Goal: Task Accomplishment & Management: Manage account settings

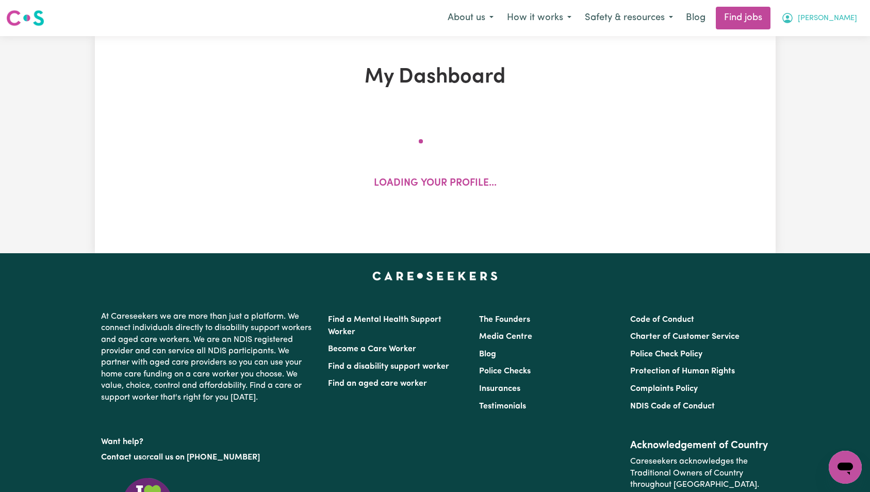
click at [850, 26] on button "[PERSON_NAME]" at bounding box center [818, 18] width 89 height 22
click at [837, 35] on link "My Account" at bounding box center [821, 40] width 81 height 20
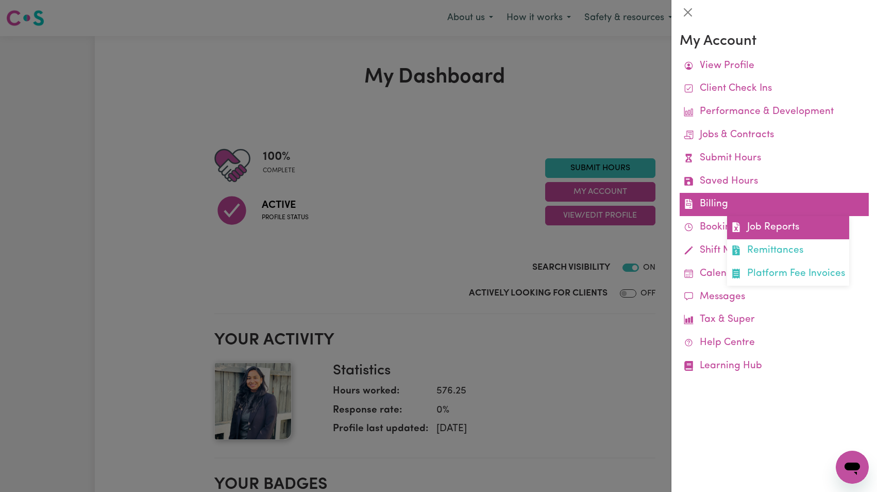
click at [770, 222] on link "Job Reports" at bounding box center [788, 227] width 122 height 23
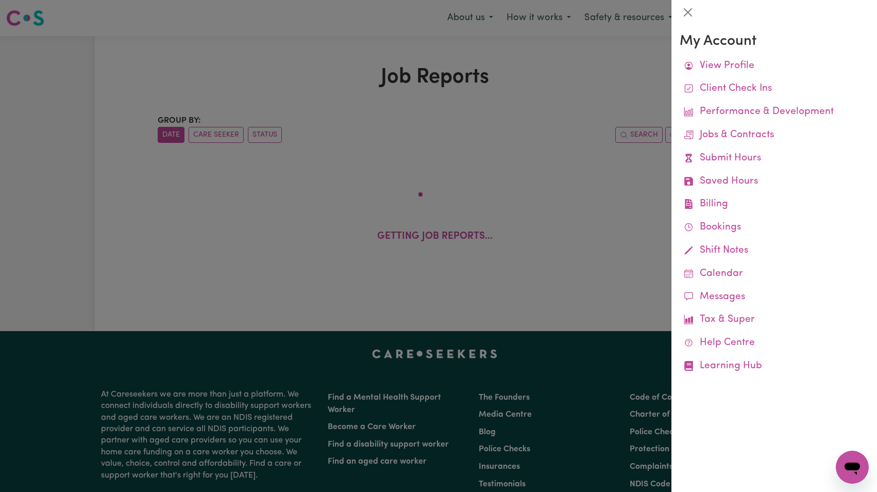
click at [536, 167] on div at bounding box center [438, 246] width 877 height 492
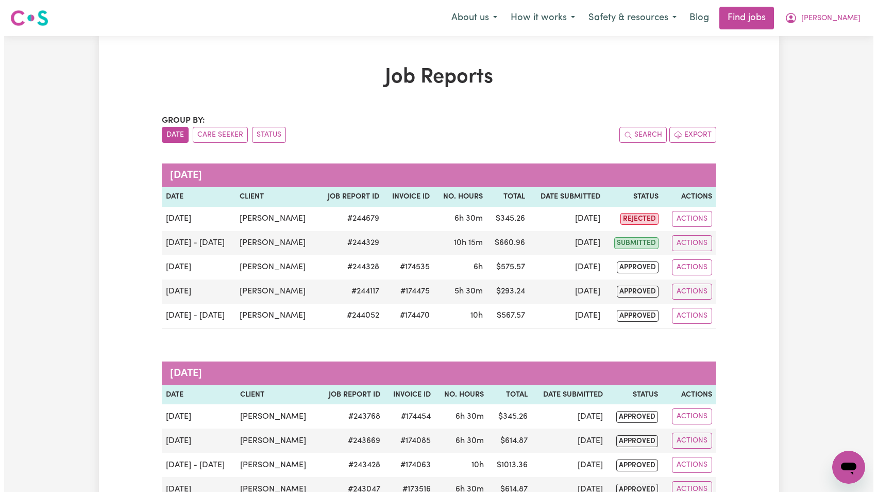
scroll to position [34, 0]
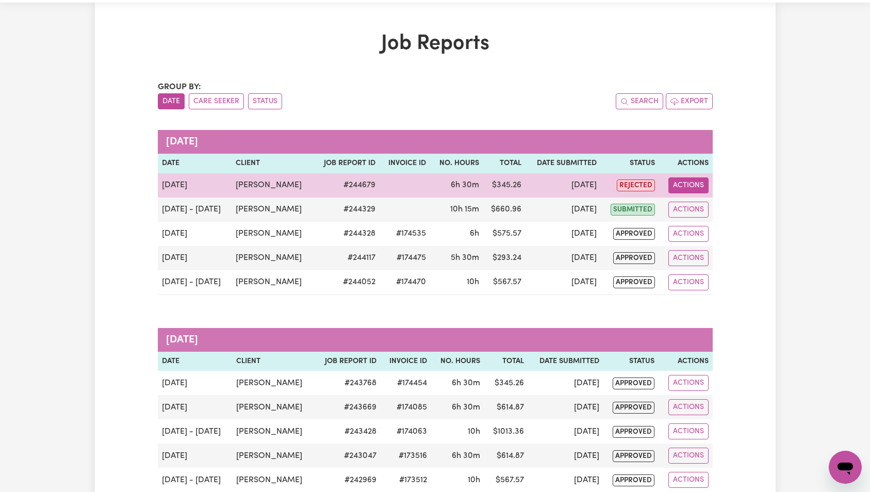
click at [695, 187] on button "Actions" at bounding box center [688, 185] width 40 height 16
click at [700, 199] on link "View Job Report" at bounding box center [713, 209] width 88 height 21
select select "pm"
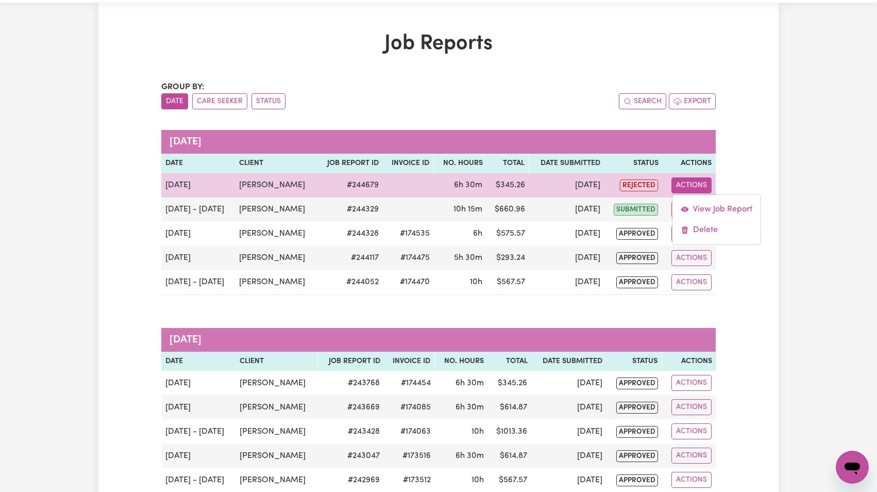
select select "pm"
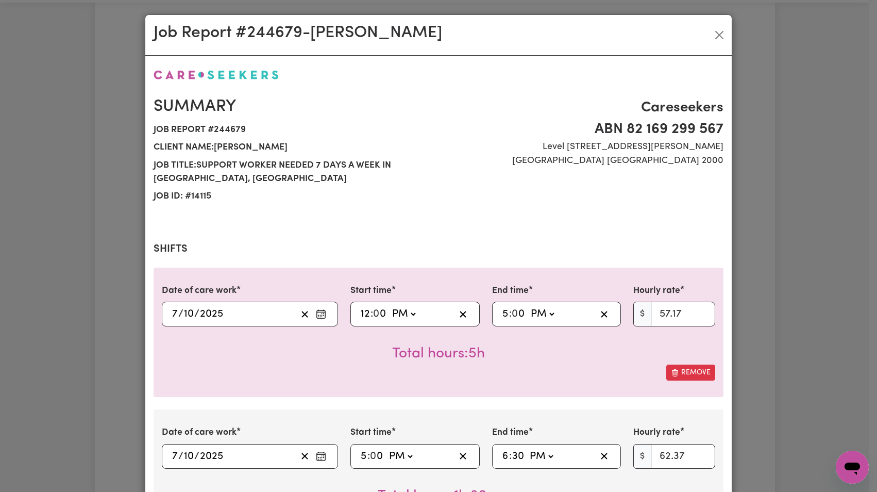
select select "57.17-Weekday"
select select "62.37-EveningCare"
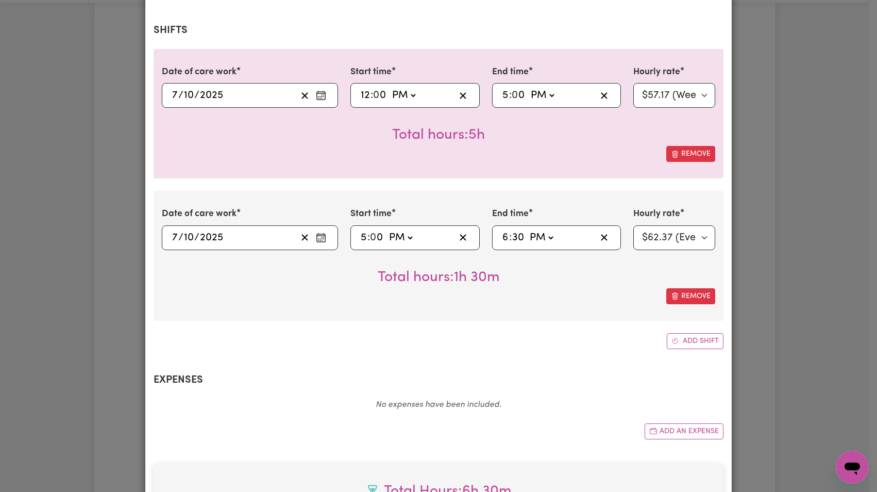
click at [231, 97] on div "[DATE] [DATE]" at bounding box center [234, 95] width 126 height 15
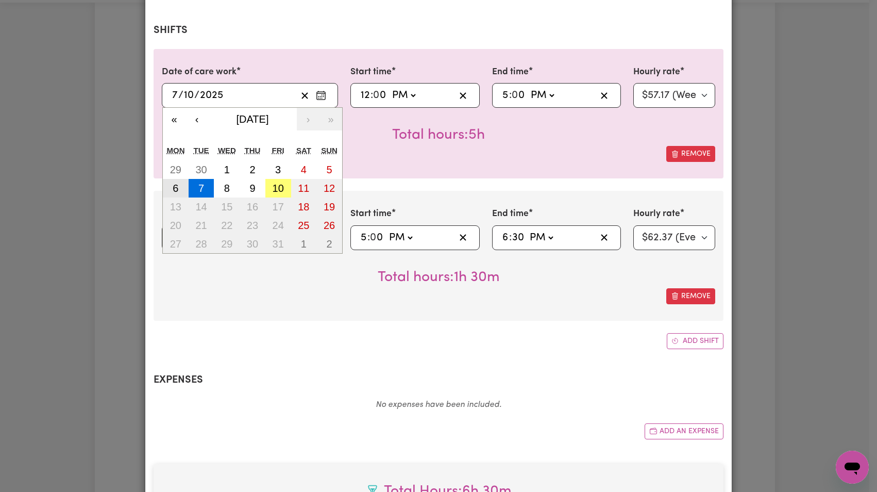
click at [173, 182] on abbr "6" at bounding box center [176, 187] width 6 height 11
type input "[DATE]"
type input "6"
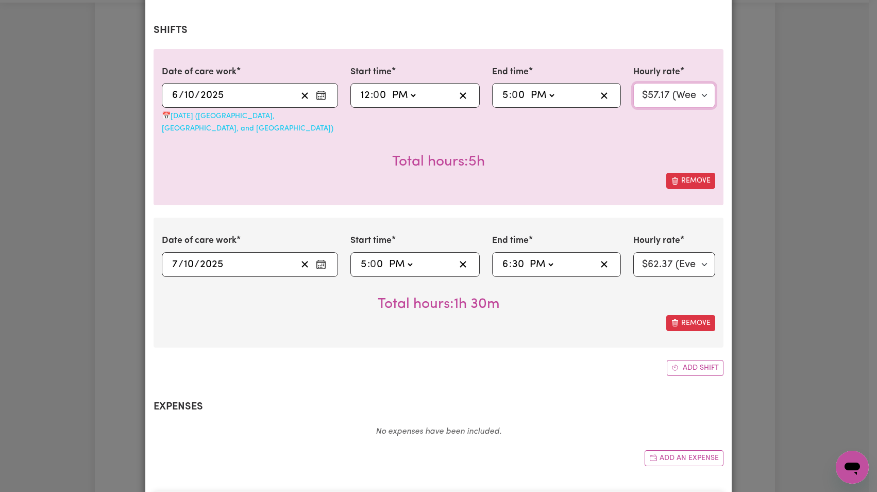
click at [653, 97] on select "Select rate... $57.17 (Weekday) $77.96 ([DATE]) $103.95 ([DATE]) $129.94 (Publi…" at bounding box center [675, 95] width 82 height 25
click at [664, 90] on select "Select rate... $57.17 (Weekday) $77.96 ([DATE]) $103.95 ([DATE]) $129.94 (Publi…" at bounding box center [675, 95] width 82 height 25
select select "57.17-Weekday"
click at [199, 257] on input "2025" at bounding box center [211, 264] width 24 height 15
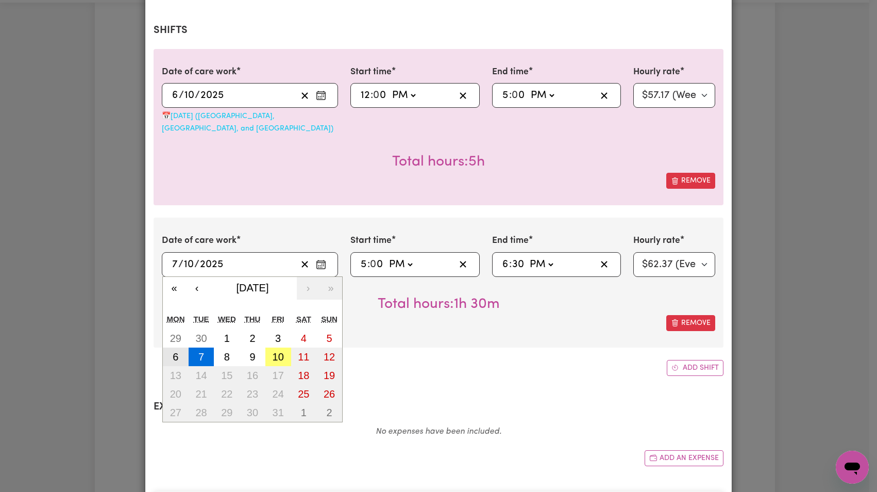
drag, startPoint x: 173, startPoint y: 345, endPoint x: 306, endPoint y: 320, distance: 135.3
click at [174, 351] on abbr "6" at bounding box center [176, 356] width 6 height 11
type input "[DATE]"
type input "6"
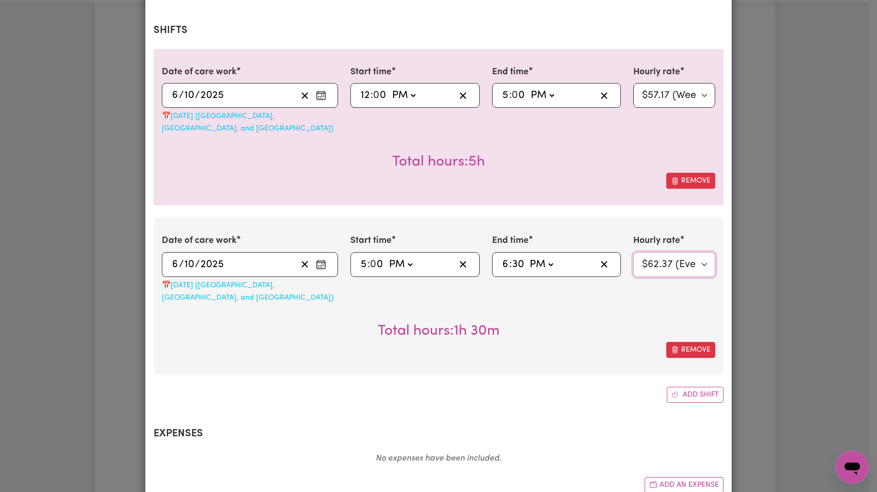
click at [701, 252] on select "Select rate... $57.17 (Weekday) $77.96 ([DATE]) $103.95 ([DATE]) $129.94 (Publi…" at bounding box center [675, 264] width 82 height 25
click at [686, 256] on select "Select rate... $57.17 (Weekday) $77.96 ([DATE]) $103.95 ([DATE]) $129.94 (Publi…" at bounding box center [675, 264] width 82 height 25
select select "62.37-EveningCare"
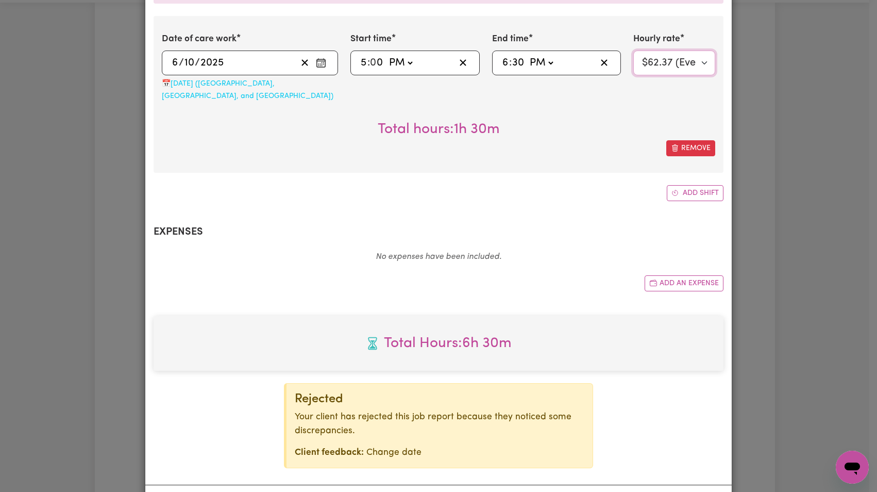
scroll to position [443, 0]
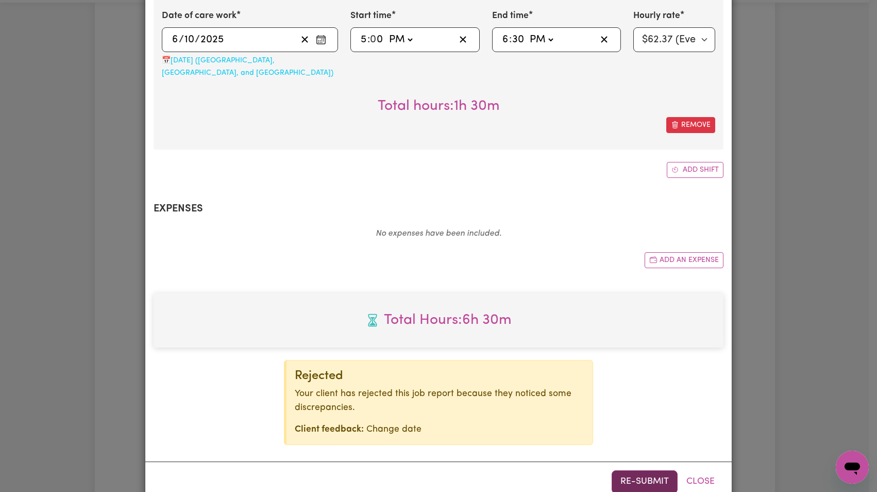
click at [629, 470] on button "Re-submit" at bounding box center [645, 481] width 66 height 23
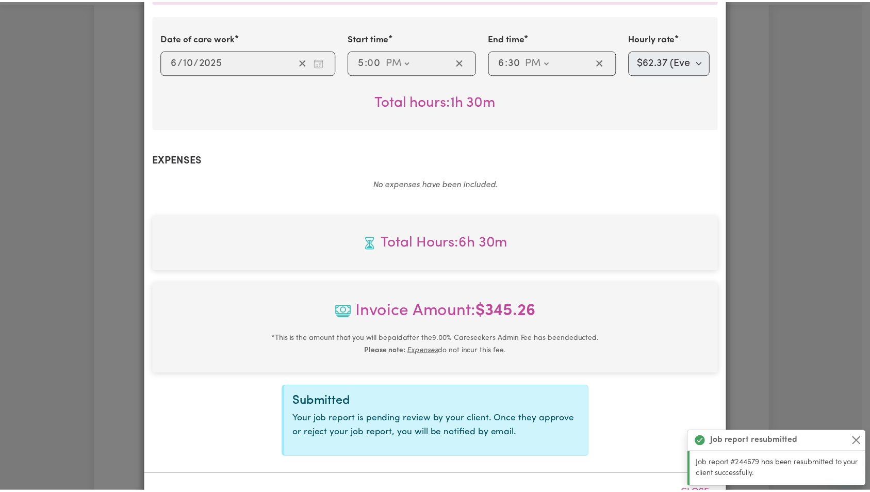
scroll to position [0, 0]
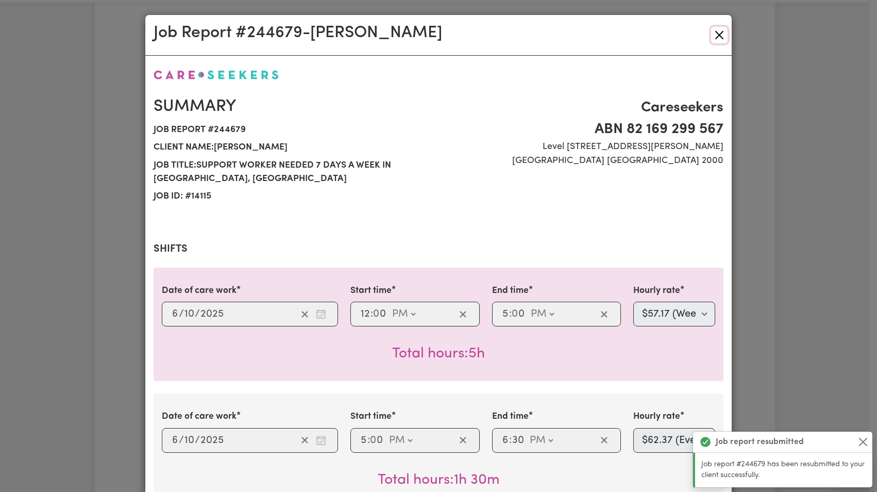
click at [714, 30] on button "Close" at bounding box center [719, 35] width 16 height 16
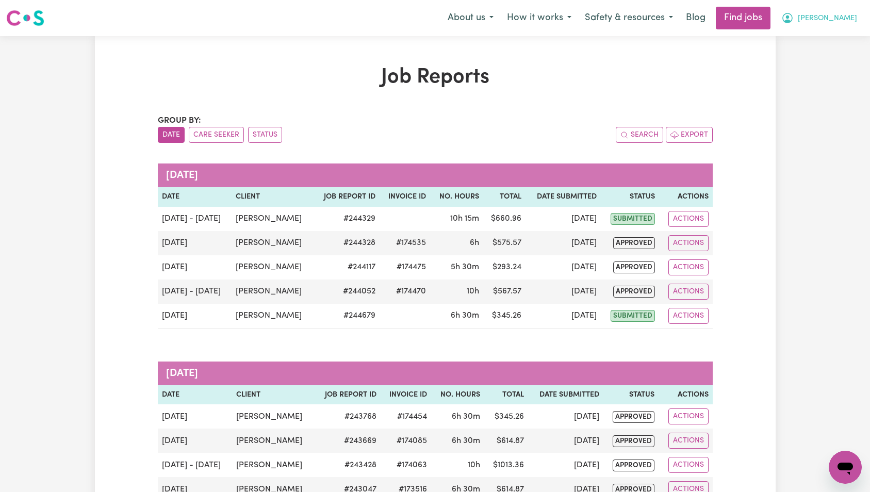
click at [841, 21] on span "[PERSON_NAME]" at bounding box center [826, 18] width 59 height 11
click at [825, 83] on link "Logout" at bounding box center [821, 79] width 81 height 20
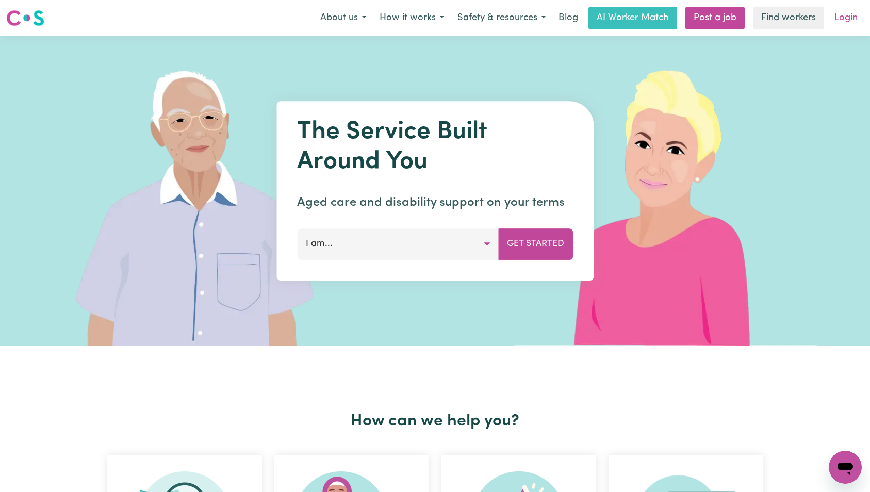
click at [850, 22] on link "Login" at bounding box center [846, 18] width 36 height 23
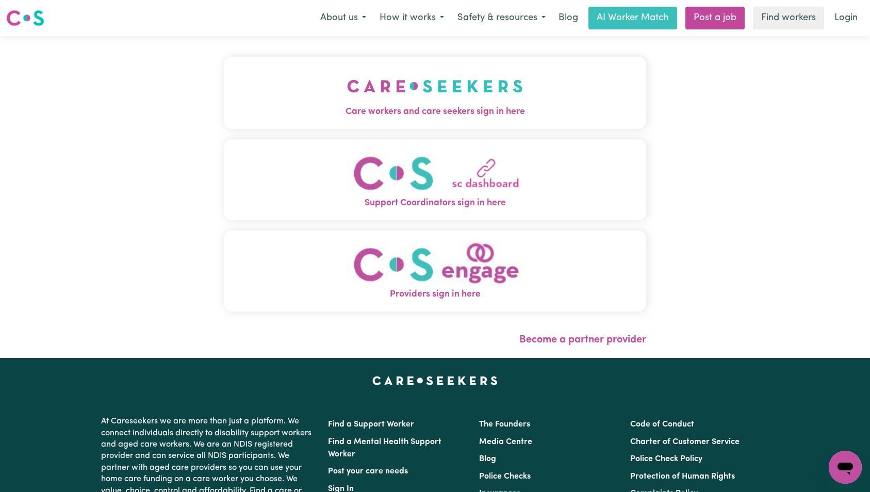
click at [364, 64] on button "Care workers and care seekers sign in here" at bounding box center [435, 93] width 423 height 72
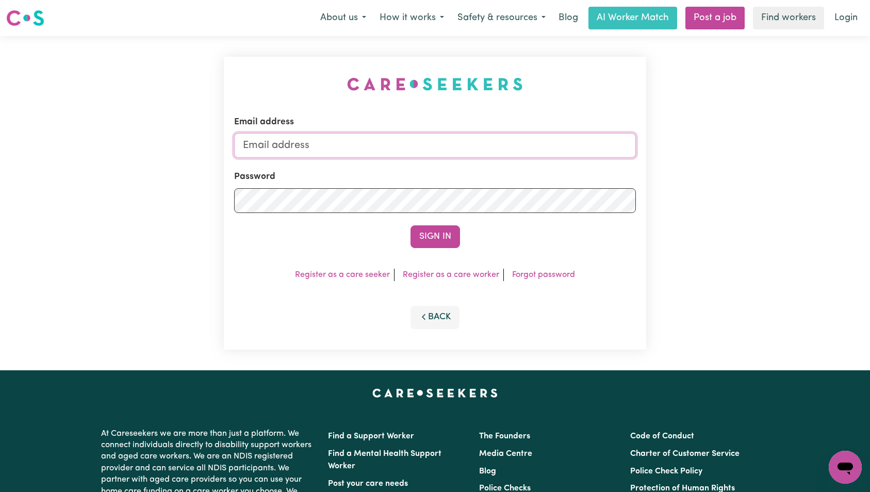
click at [465, 152] on input "Email address" at bounding box center [435, 145] width 402 height 25
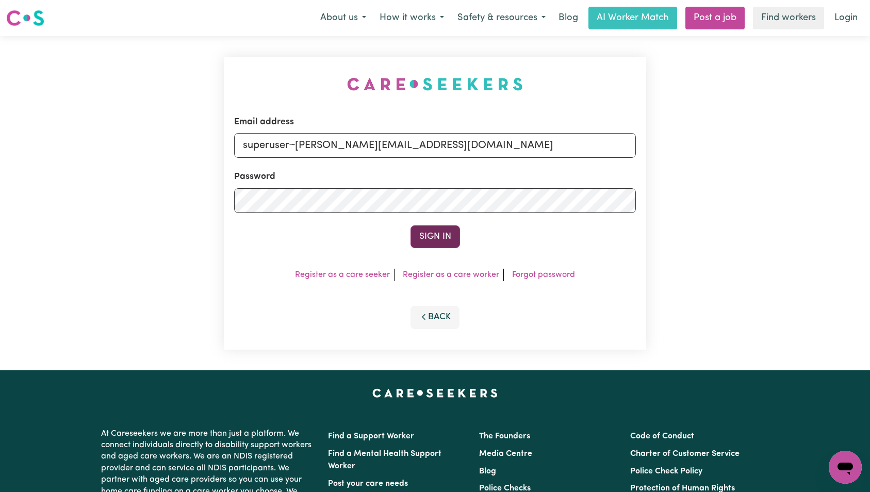
type input "superuser~[PERSON_NAME][EMAIL_ADDRESS][DOMAIN_NAME]"
click at [430, 235] on button "Sign In" at bounding box center [434, 236] width 49 height 23
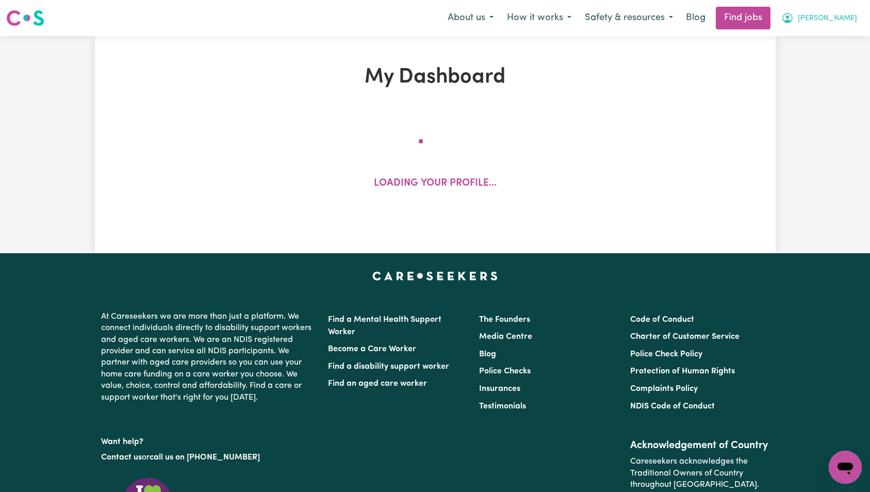
click at [848, 25] on button "[PERSON_NAME]" at bounding box center [818, 18] width 89 height 22
click at [838, 39] on link "My Account" at bounding box center [821, 40] width 81 height 20
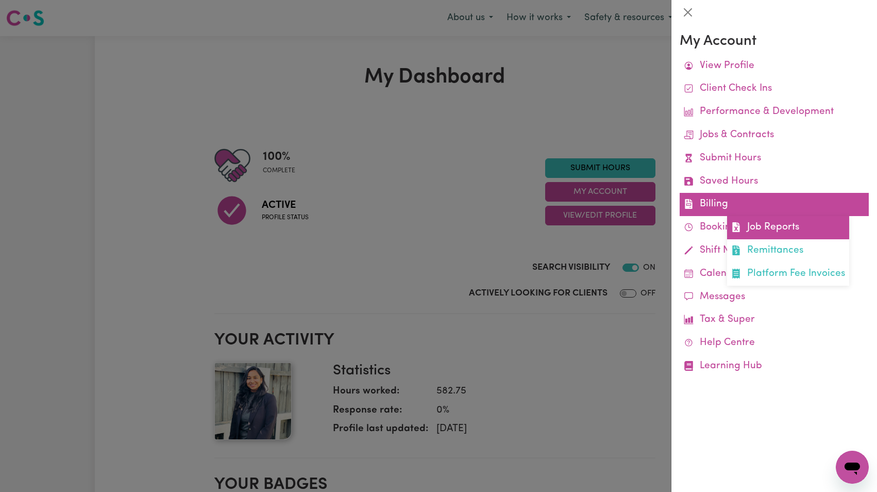
click at [759, 230] on link "Job Reports" at bounding box center [788, 227] width 122 height 23
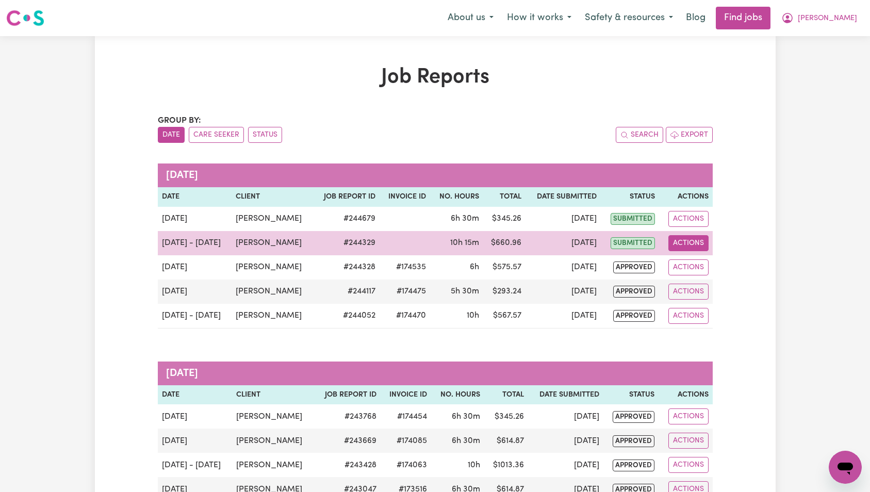
click at [689, 244] on button "Actions" at bounding box center [688, 243] width 40 height 16
click at [700, 264] on link "View Job Report" at bounding box center [713, 267] width 88 height 21
select select "pm"
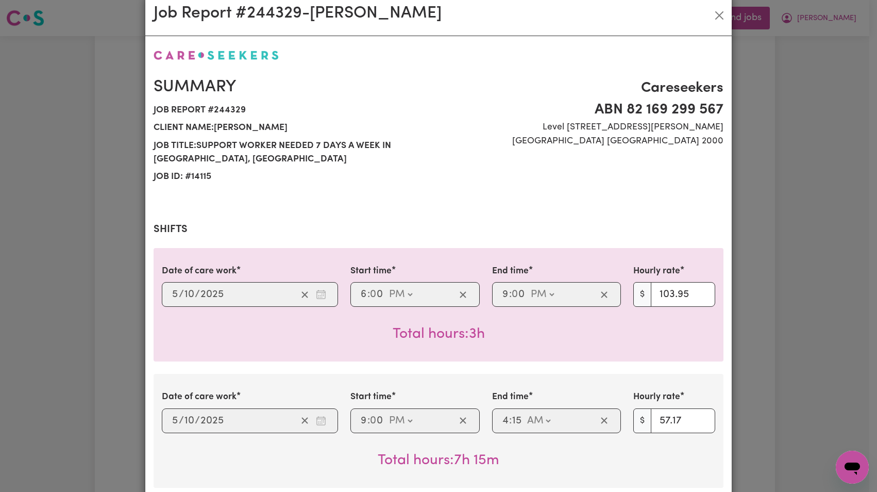
select select "103.95-[DATE]"
select select "57.17-Weekday"
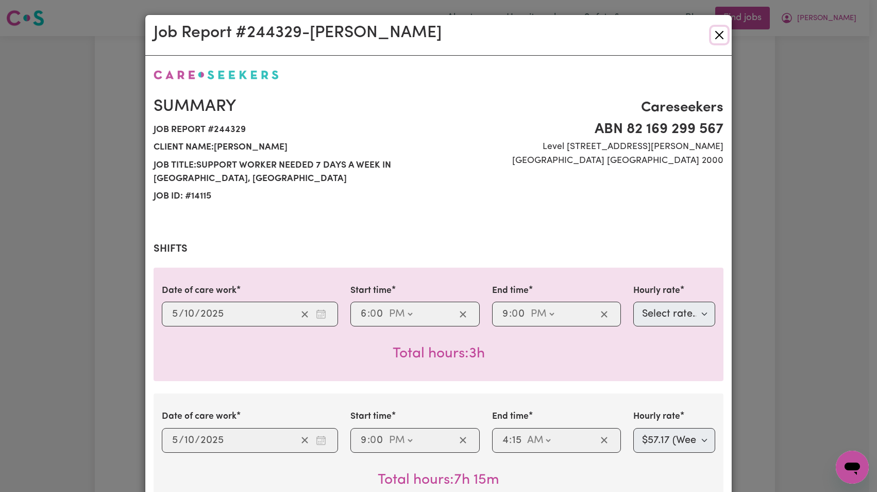
click at [715, 37] on button "Close" at bounding box center [719, 35] width 16 height 16
